Goal: Transaction & Acquisition: Purchase product/service

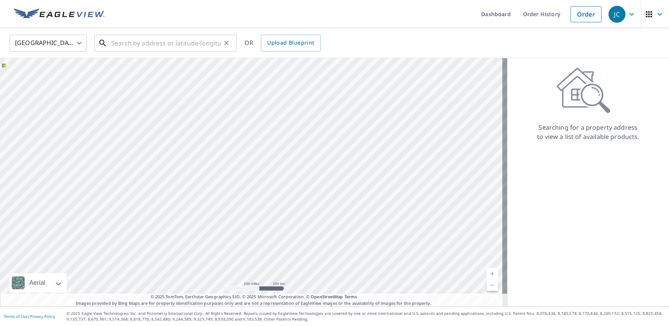
click at [114, 42] on input "text" at bounding box center [166, 43] width 110 height 22
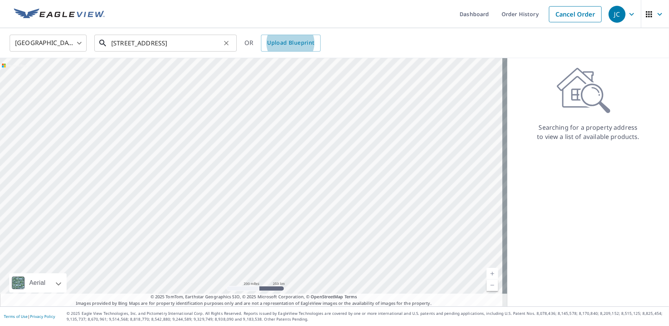
click at [171, 45] on input "[STREET_ADDRESS]" at bounding box center [166, 43] width 110 height 22
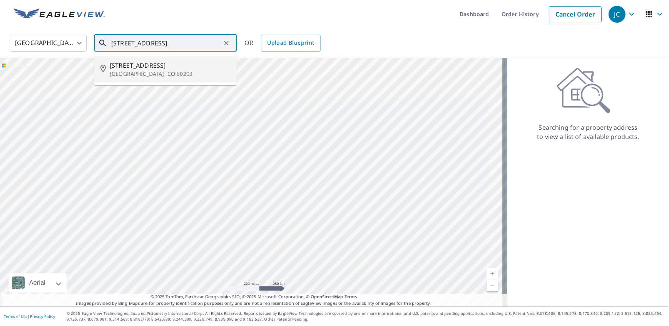
click at [163, 64] on span "[STREET_ADDRESS]" at bounding box center [170, 65] width 121 height 9
type input "[STREET_ADDRESS]"
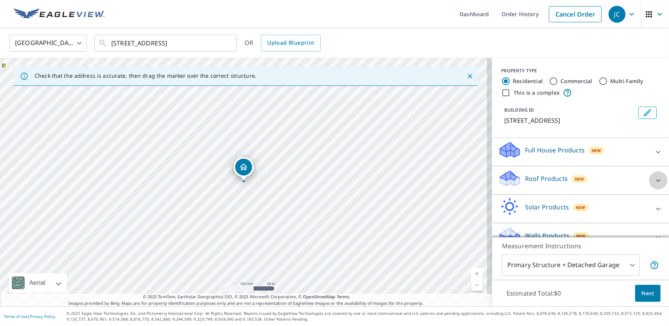
click at [656, 180] on icon at bounding box center [658, 180] width 5 height 3
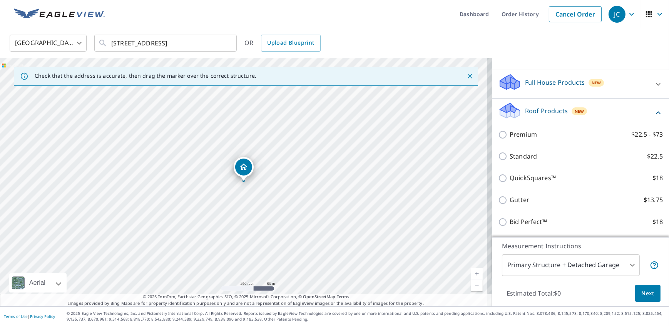
scroll to position [70, 0]
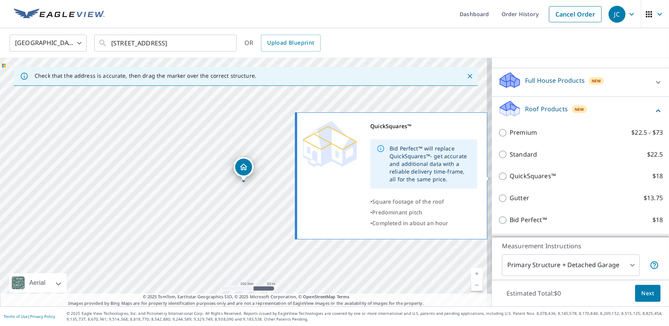
click at [500, 176] on input "QuickSquares™ $18" at bounding box center [504, 176] width 12 height 9
checkbox input "true"
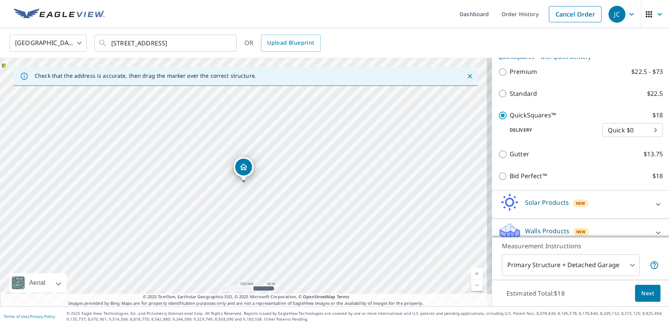
scroll to position [140, 0]
click at [642, 289] on span "Next" at bounding box center [648, 294] width 13 height 10
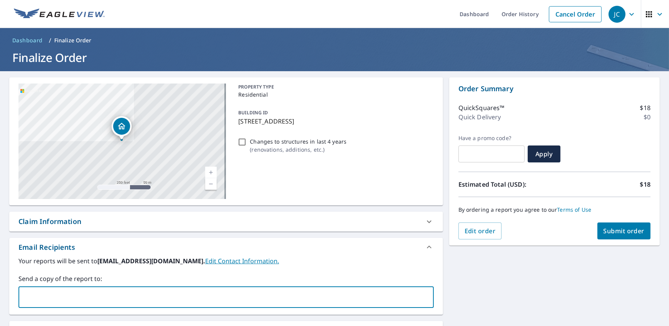
click at [55, 296] on input "text" at bounding box center [220, 297] width 397 height 15
type input "[PERSON_NAME][EMAIL_ADDRESS][PERSON_NAME][DOMAIN_NAME]"
click at [612, 236] on button "Submit order" at bounding box center [625, 231] width 54 height 17
checkbox input "true"
